Goal: Navigation & Orientation: Find specific page/section

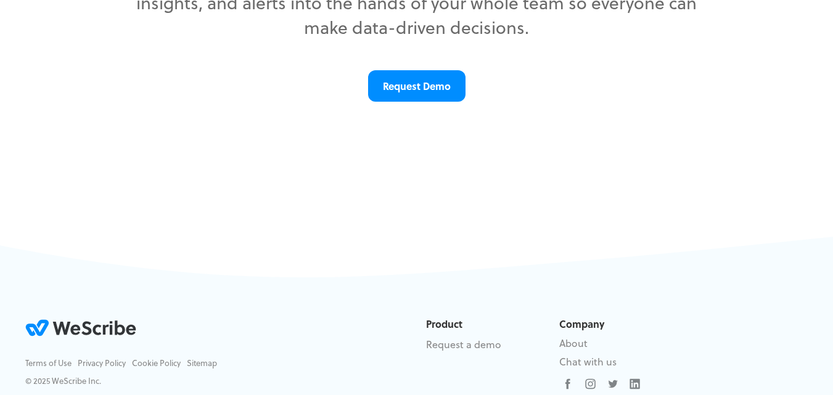
scroll to position [297, 0]
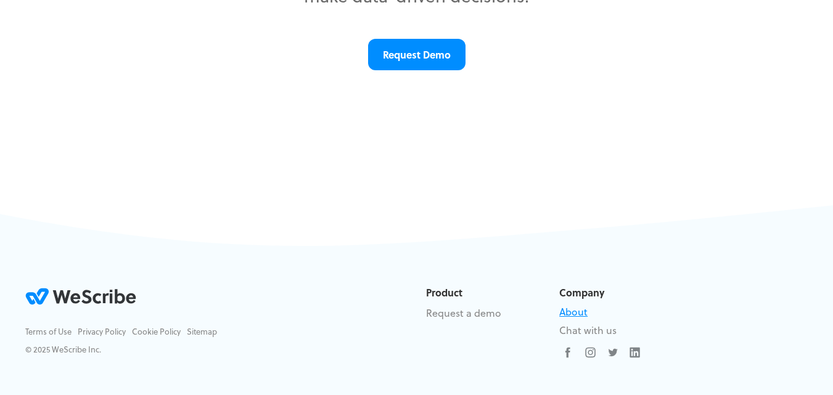
click at [576, 313] on link "About" at bounding box center [573, 312] width 28 height 14
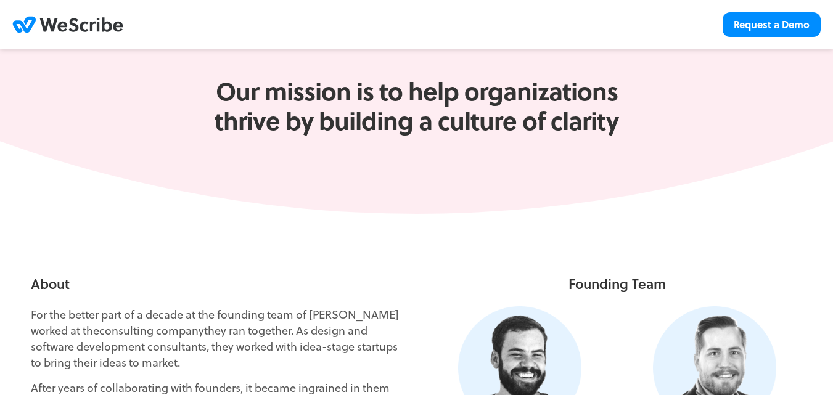
scroll to position [62, 0]
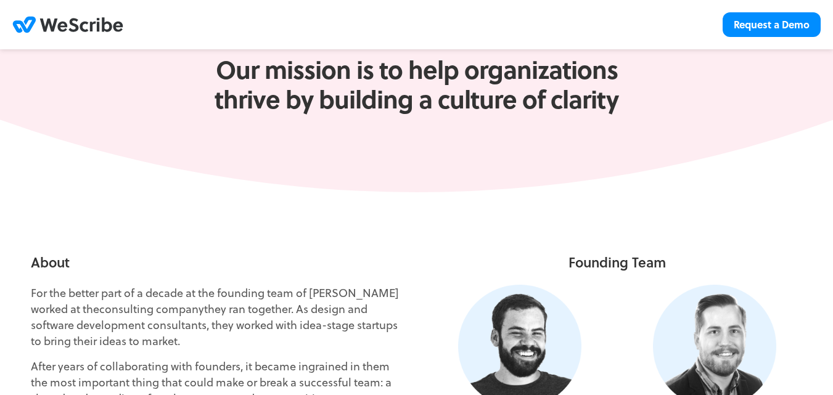
click at [108, 27] on icon "WeScribe .st0{fill:#323538;} .st1{fill:#008DFF;}" at bounding box center [67, 25] width 111 height 22
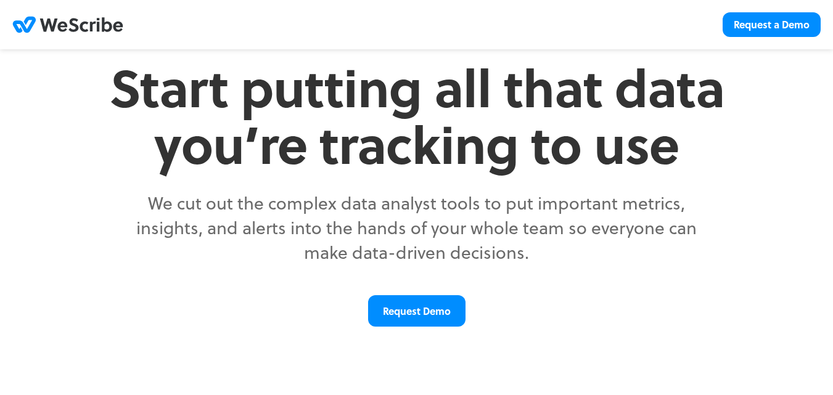
scroll to position [62, 0]
